Goal: Transaction & Acquisition: Purchase product/service

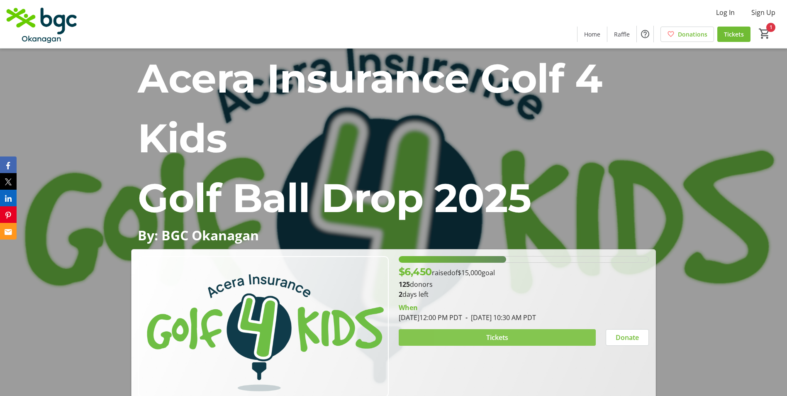
click at [462, 337] on span at bounding box center [497, 337] width 197 height 20
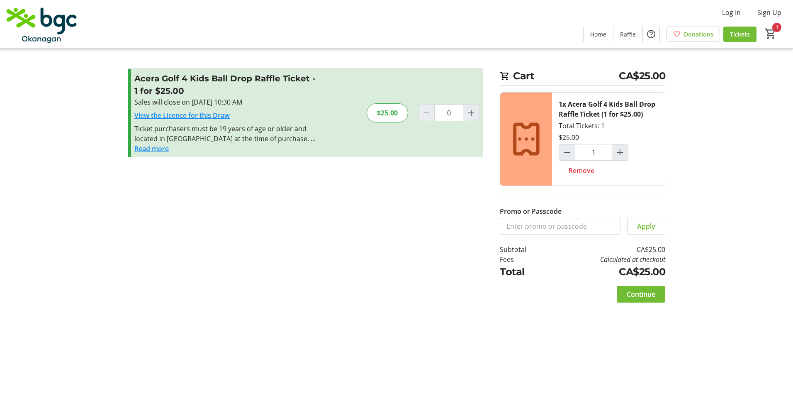
type input "1"
click at [639, 294] on span "Continue" at bounding box center [641, 294] width 29 height 10
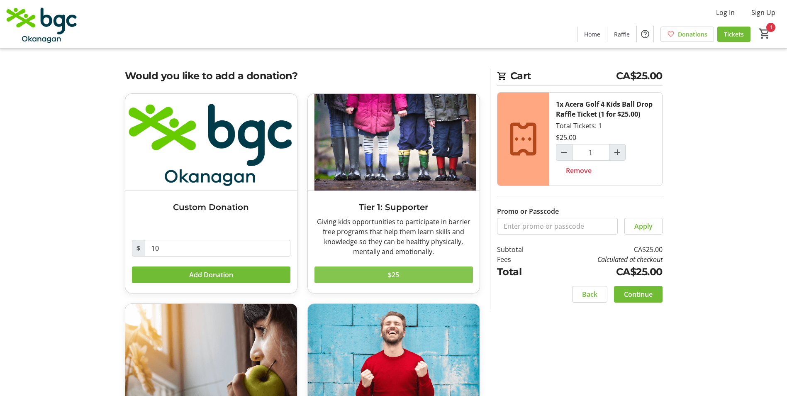
click at [359, 273] on span at bounding box center [394, 275] width 159 height 20
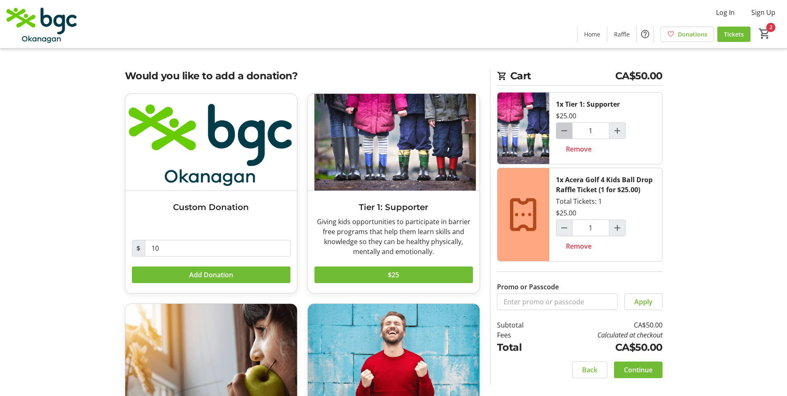
click at [568, 136] on span "Decrement by one" at bounding box center [564, 131] width 16 height 16
type input "0"
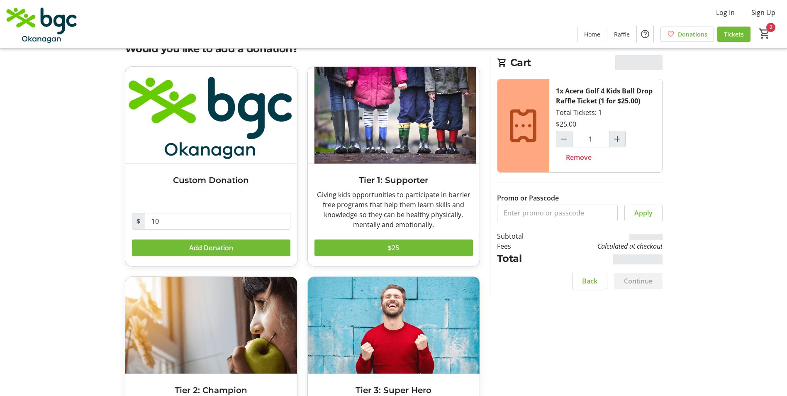
scroll to position [41, 0]
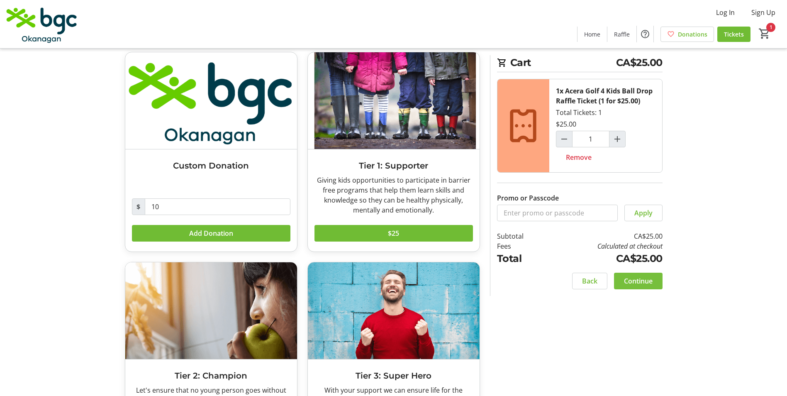
click at [635, 276] on span "Continue" at bounding box center [638, 281] width 29 height 10
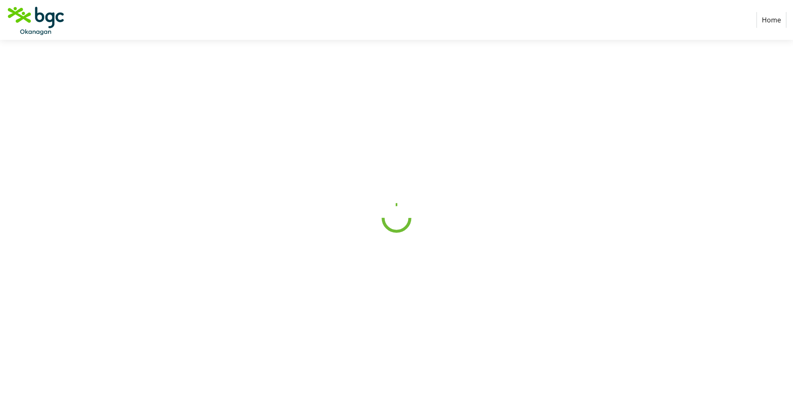
select select "CA"
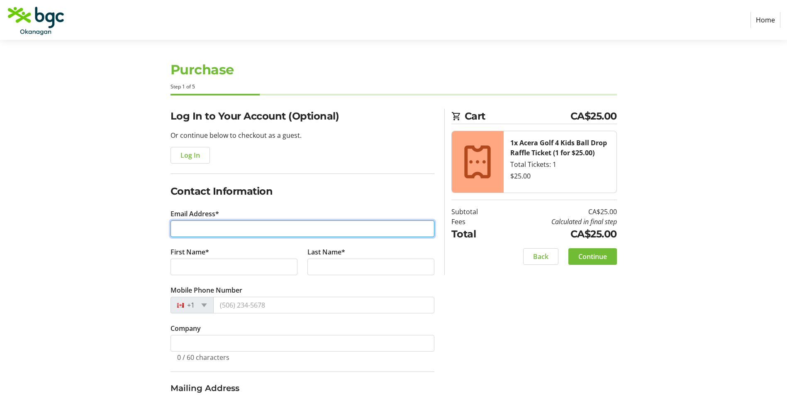
click at [251, 233] on input "Email Address*" at bounding box center [303, 228] width 264 height 17
type input "[EMAIL_ADDRESS][DOMAIN_NAME]"
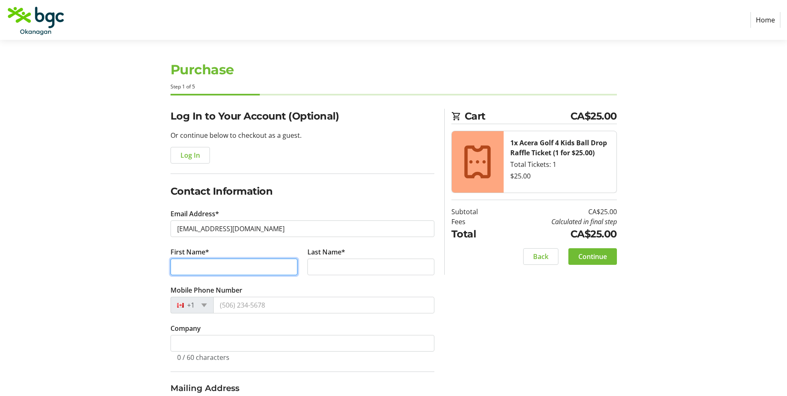
type input "[PERSON_NAME]"
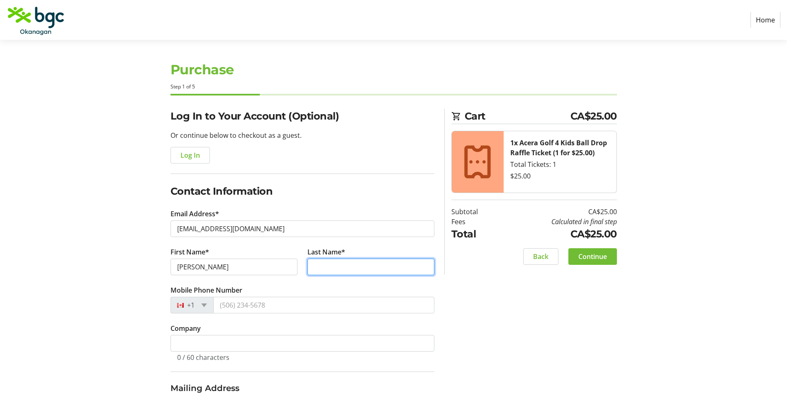
type input "[DEMOGRAPHIC_DATA]"
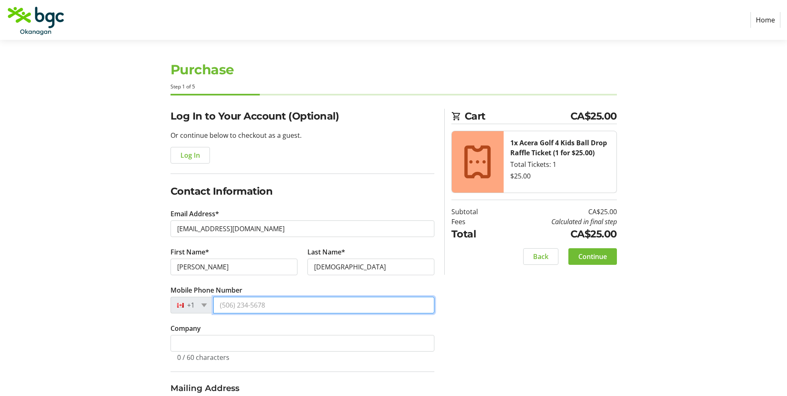
type input "[PHONE_NUMBER]"
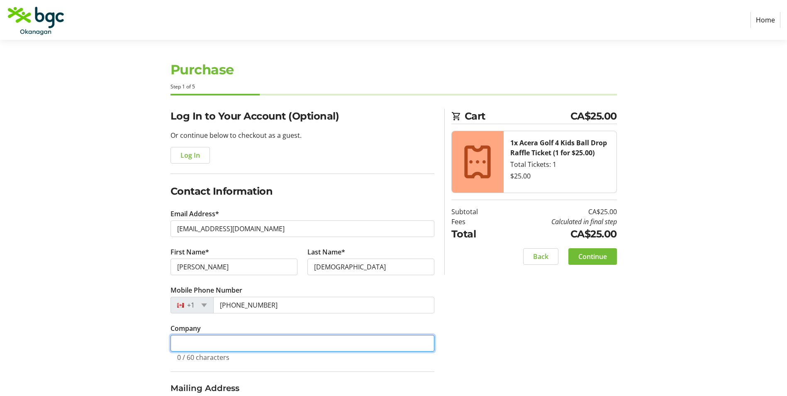
type input "Boys and Girls Club"
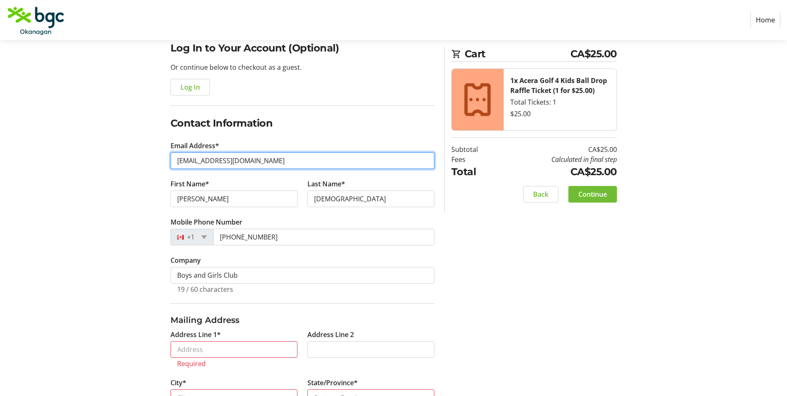
scroll to position [83, 0]
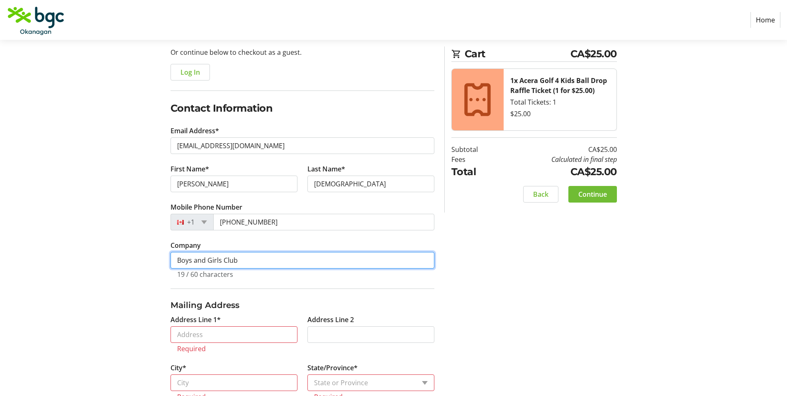
click at [271, 265] on input "Boys and Girls Club" at bounding box center [303, 260] width 264 height 17
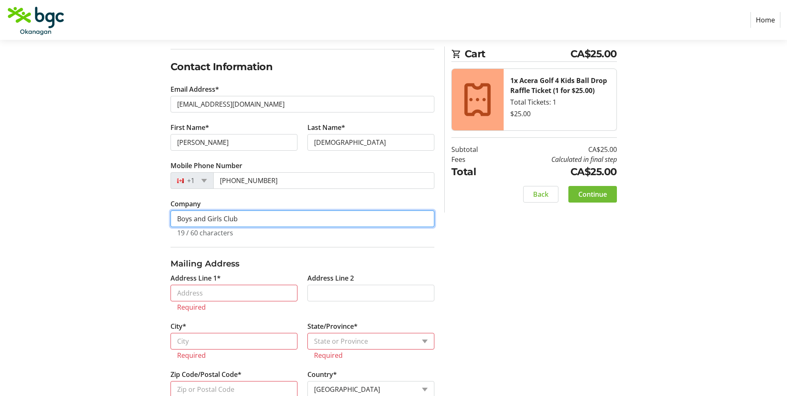
scroll to position [166, 0]
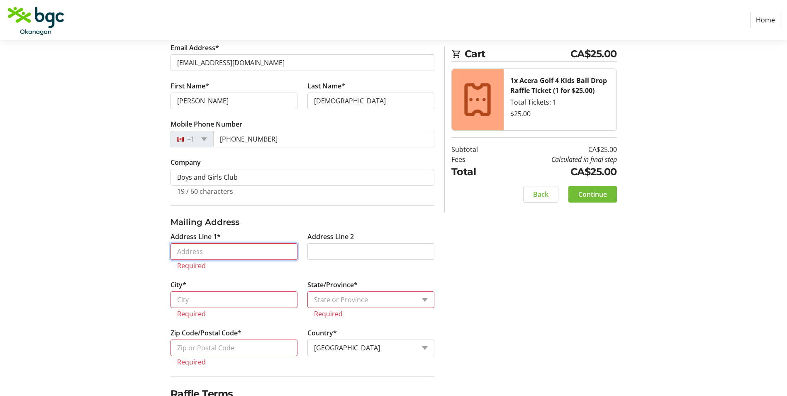
click at [241, 252] on input "Address Line 1*" at bounding box center [234, 251] width 127 height 17
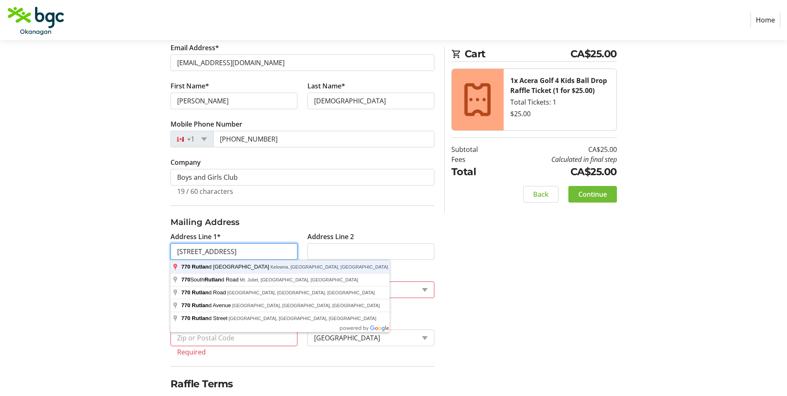
type input "[STREET_ADDRESS]"
type input "Kelowna"
select select "BC"
type input "V1X 3B7"
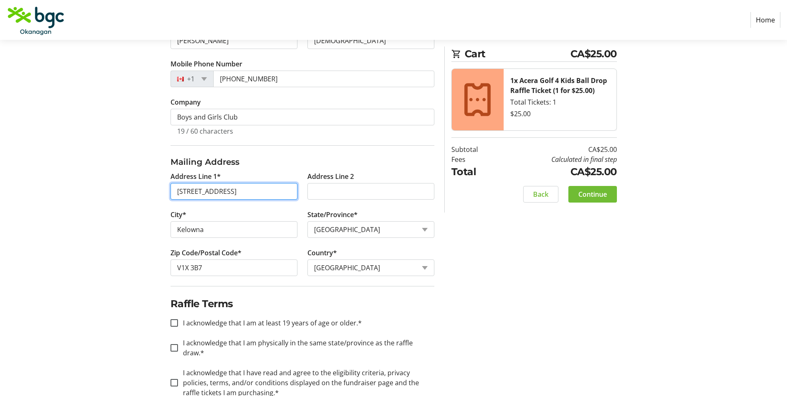
scroll to position [238, 0]
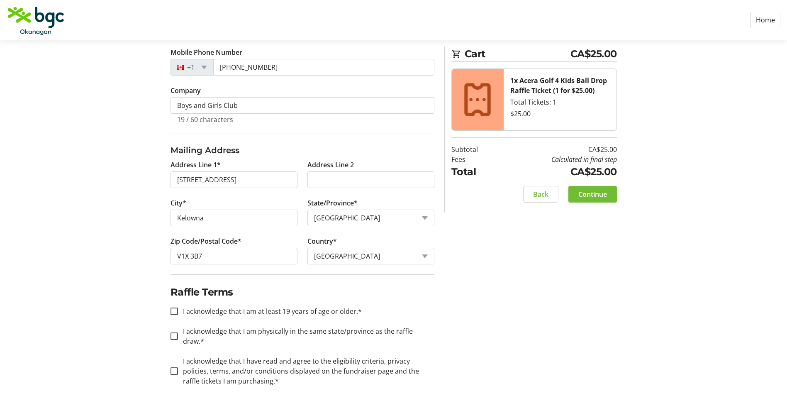
click at [185, 312] on label "I acknowledge that I am at least 19 years of age or older.*" at bounding box center [270, 311] width 184 height 10
click at [178, 312] on input "I acknowledge that I am at least 19 years of age or older.*" at bounding box center [174, 310] width 7 height 7
checkbox input "true"
click at [174, 332] on input "I acknowledge that I am physically in the same state/province as the raffle dra…" at bounding box center [174, 335] width 7 height 7
checkbox input "true"
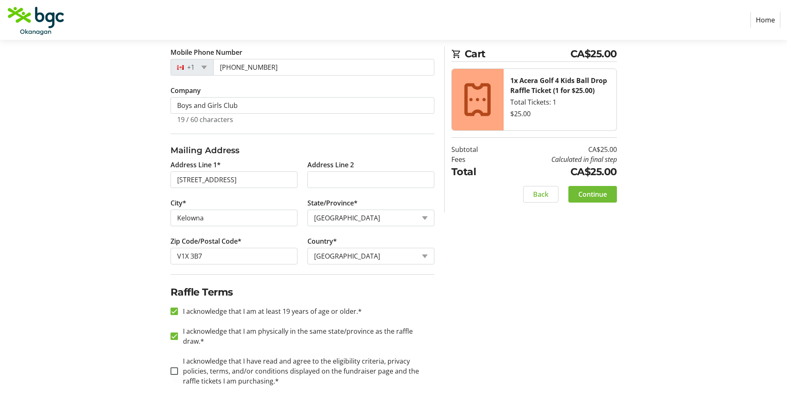
drag, startPoint x: 168, startPoint y: 361, endPoint x: 216, endPoint y: 347, distance: 49.9
click at [172, 367] on div at bounding box center [174, 370] width 7 height 7
click at [178, 361] on div at bounding box center [174, 371] width 20 height 20
checkbox input "true"
click at [596, 197] on span "Continue" at bounding box center [592, 194] width 29 height 10
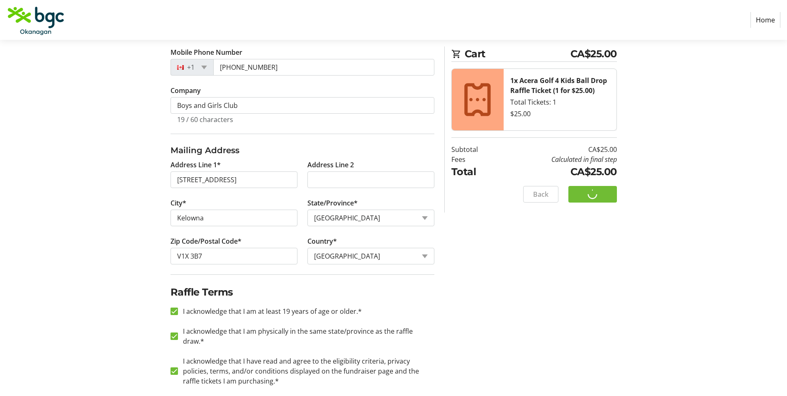
scroll to position [0, 0]
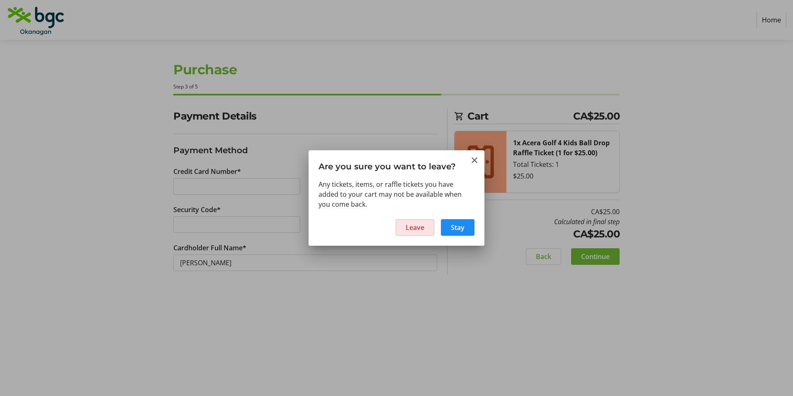
click at [422, 230] on span "Leave" at bounding box center [415, 227] width 19 height 10
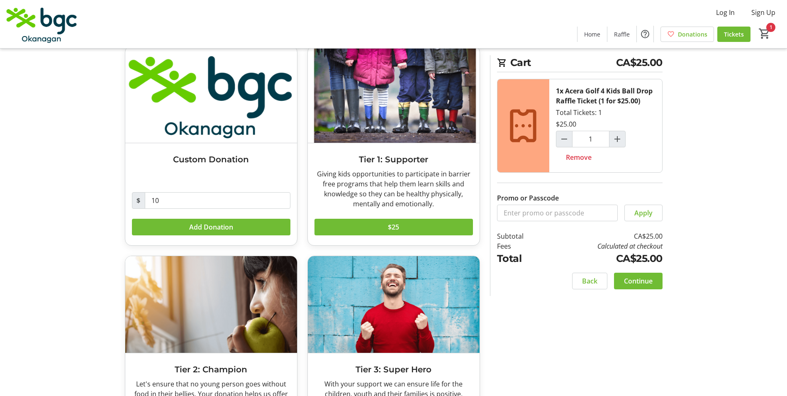
scroll to position [131, 0]
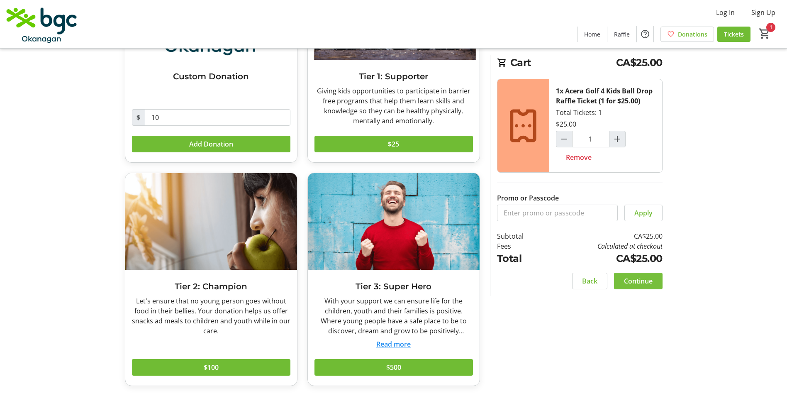
click at [651, 278] on span "Continue" at bounding box center [638, 281] width 29 height 10
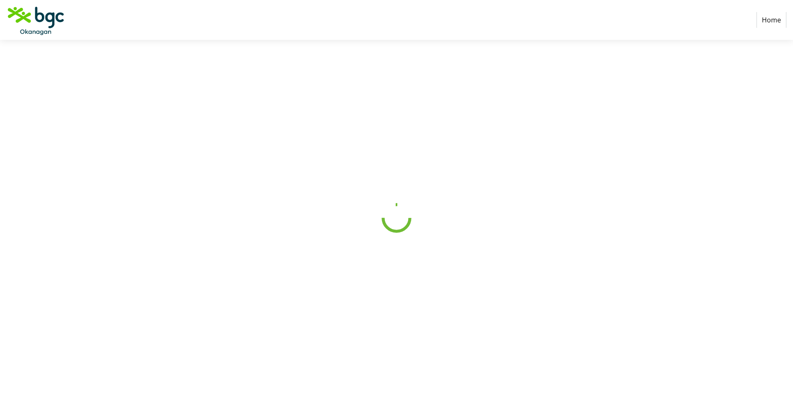
select select "CA"
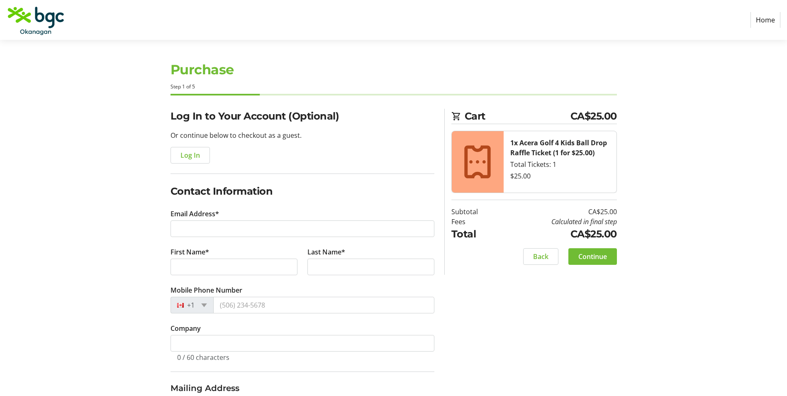
click at [258, 237] on tr-form-field "Email Address*" at bounding box center [303, 228] width 264 height 38
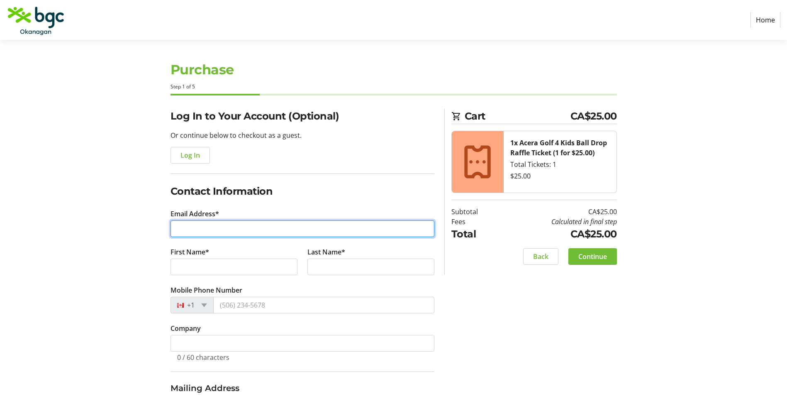
click at [252, 228] on input "Email Address*" at bounding box center [303, 228] width 264 height 17
type input "[EMAIL_ADDRESS][DOMAIN_NAME]"
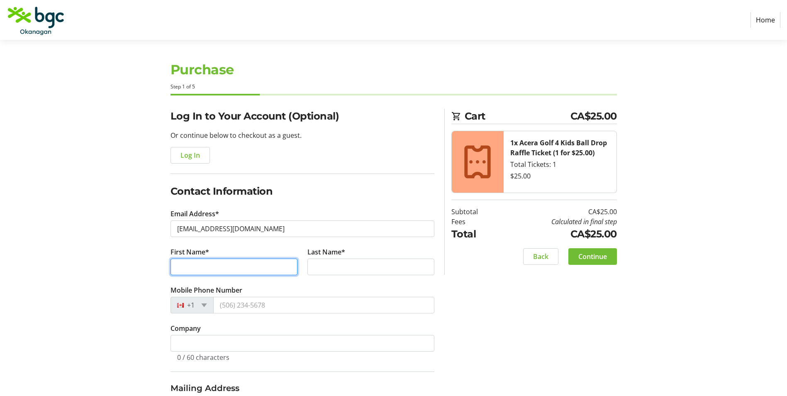
type input "[PERSON_NAME]"
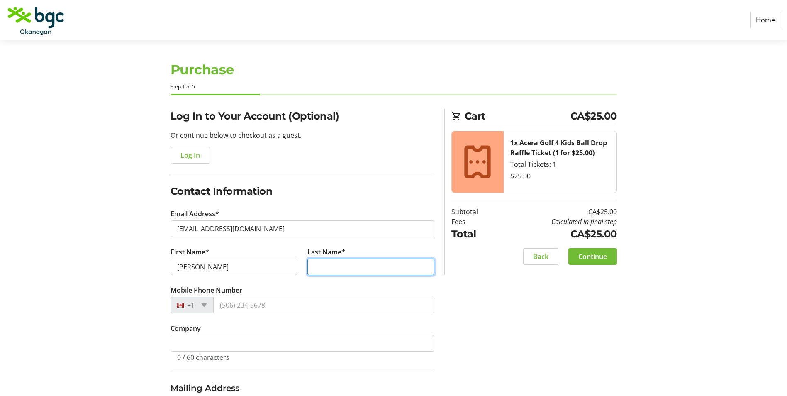
type input "[DEMOGRAPHIC_DATA]"
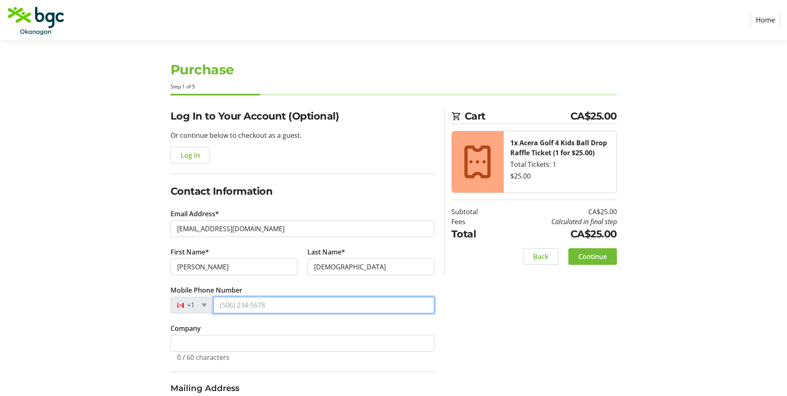
type input "[PHONE_NUMBER]"
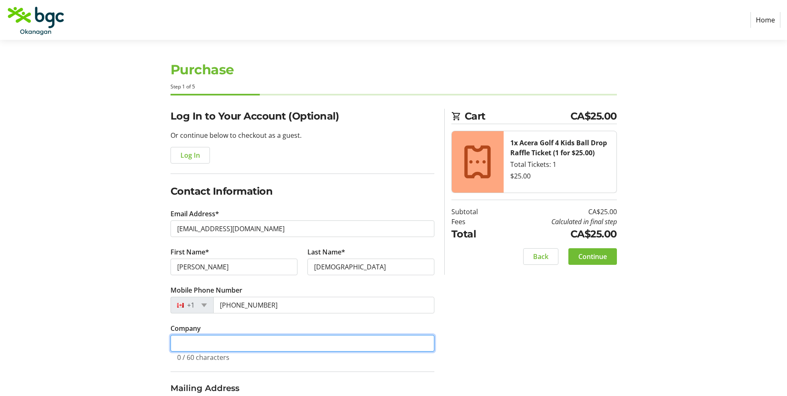
type input "Boys and Girls Club"
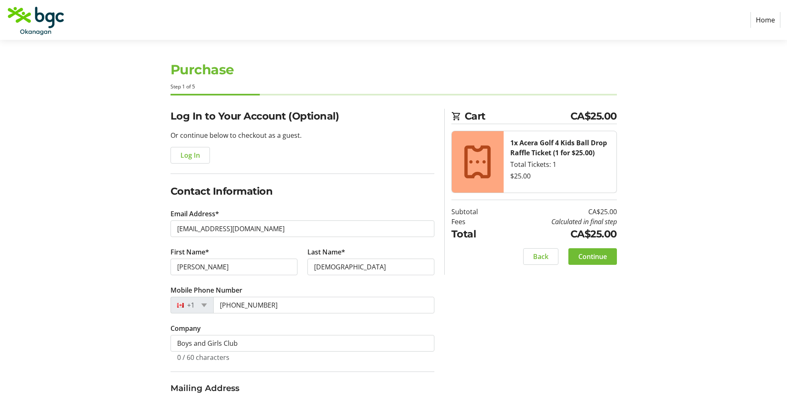
type input "[STREET_ADDRESS]"
type input "Kelowna"
select select "BC"
type input "V1X 3B7"
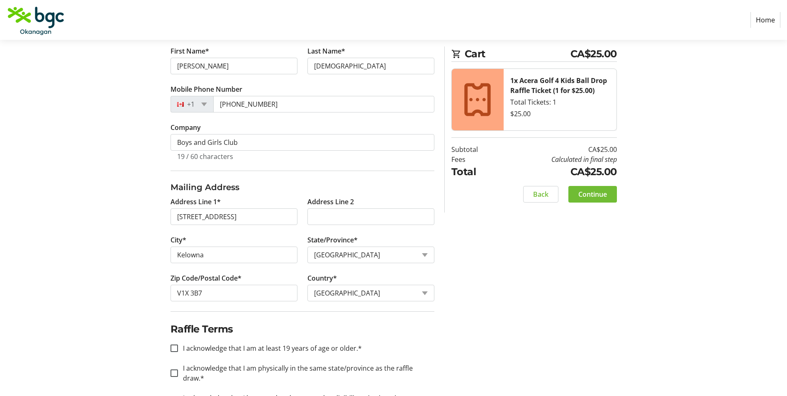
scroll to position [207, 0]
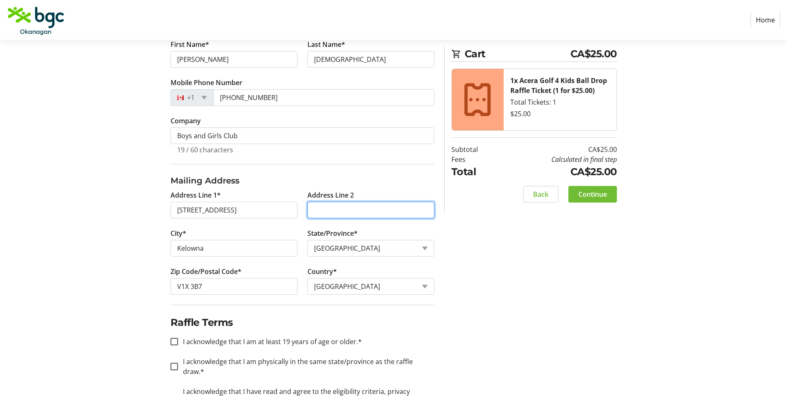
click at [353, 212] on input "Address Line 2" at bounding box center [370, 210] width 127 height 17
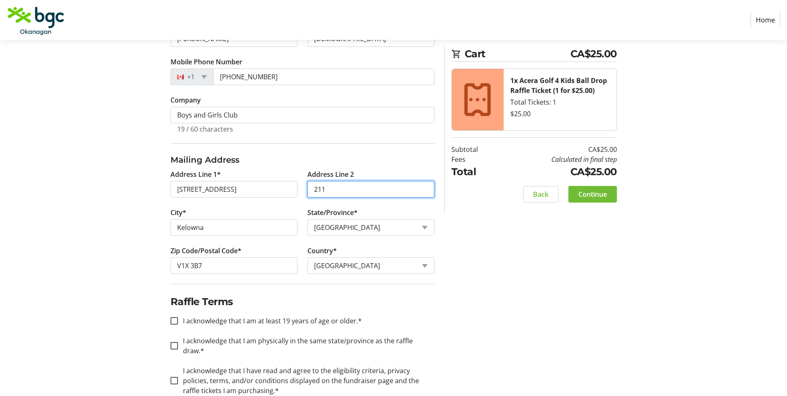
scroll to position [238, 0]
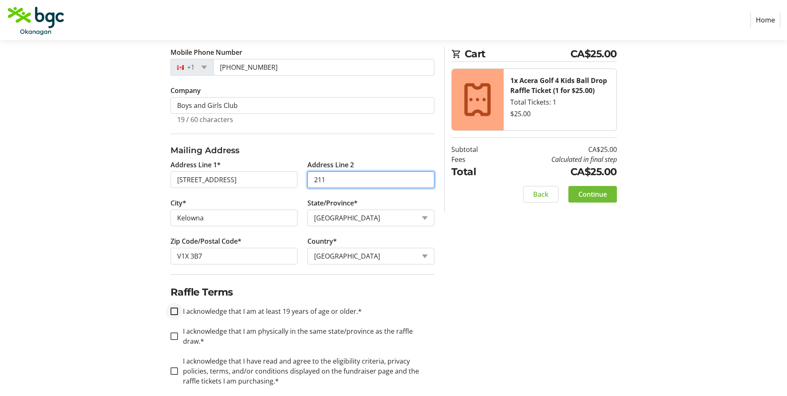
type input "211"
click at [170, 309] on div at bounding box center [174, 311] width 20 height 20
checkbox input "true"
click at [171, 332] on input "I acknowledge that I am physically in the same state/province as the raffle dra…" at bounding box center [174, 335] width 7 height 7
checkbox input "true"
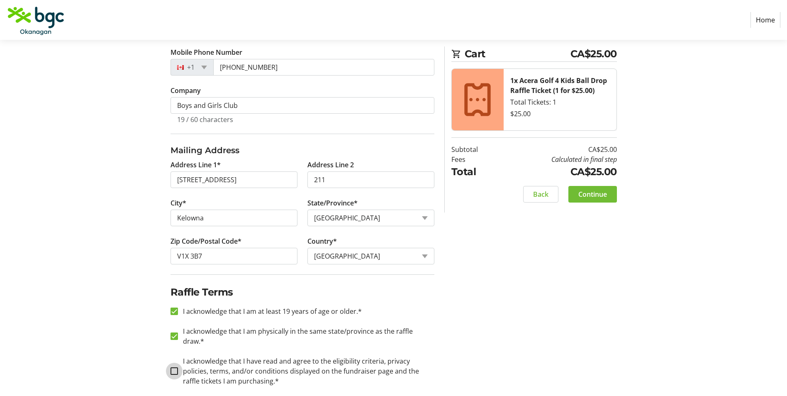
click at [173, 367] on input "I acknowledge that I have read and agree to the eligibility criteria, privacy p…" at bounding box center [174, 370] width 7 height 7
checkbox input "true"
click at [582, 198] on span "Continue" at bounding box center [592, 194] width 29 height 10
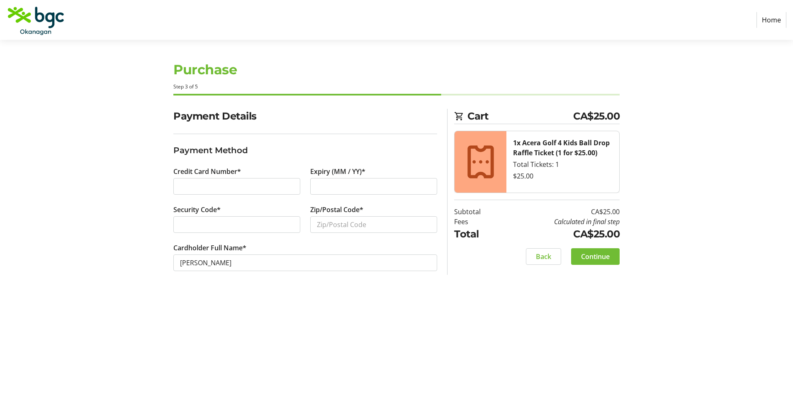
click at [225, 194] on div at bounding box center [236, 186] width 127 height 17
click at [371, 227] on input "Zip/Postal Code*" at bounding box center [373, 224] width 127 height 17
type input "V1X3B7"
click at [604, 257] on span "Continue" at bounding box center [595, 256] width 29 height 10
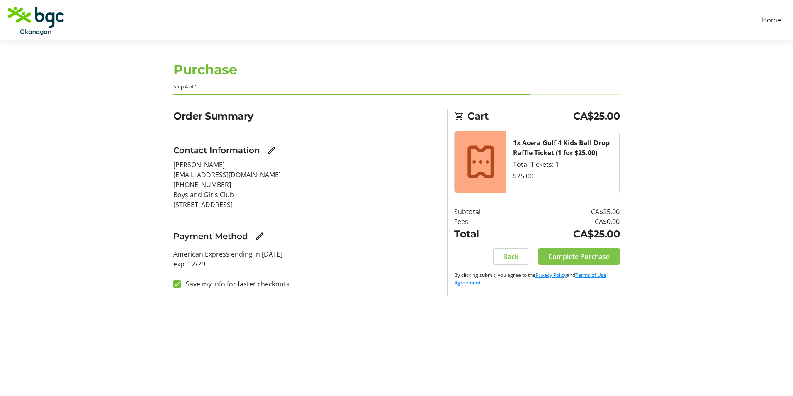
click at [604, 257] on span "Complete Purchase" at bounding box center [579, 256] width 61 height 10
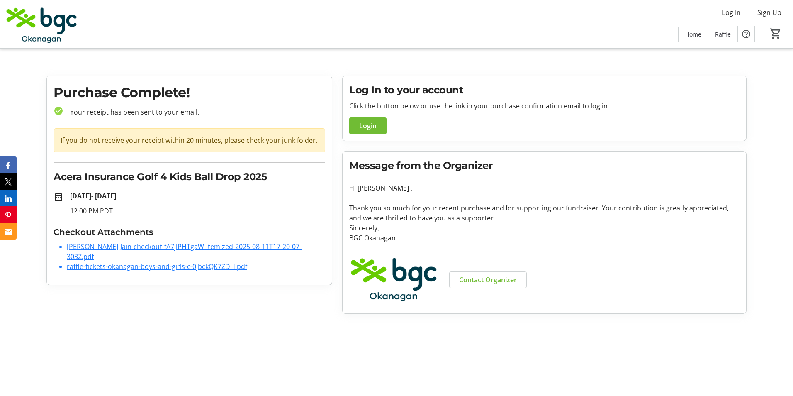
click at [23, 25] on img at bounding box center [42, 23] width 74 height 41
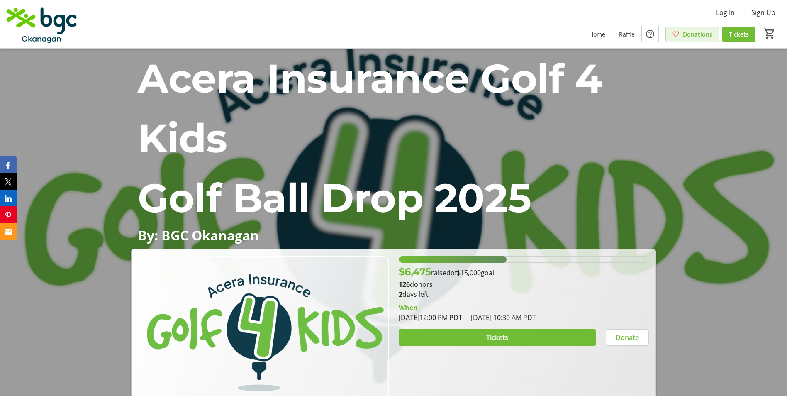
click at [677, 40] on span at bounding box center [692, 34] width 53 height 20
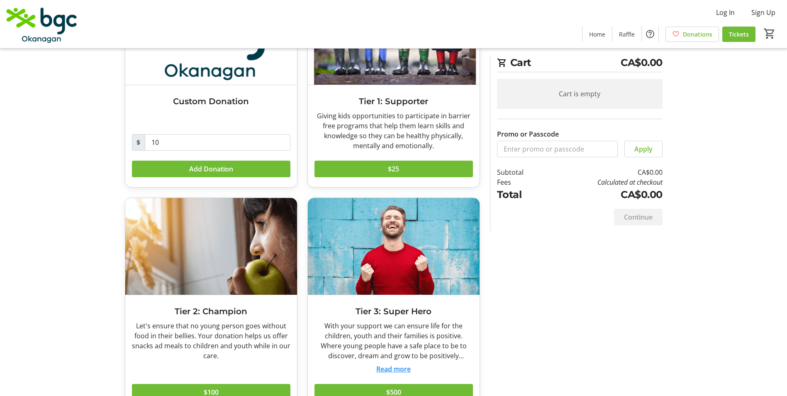
scroll to position [131, 0]
